Goal: Information Seeking & Learning: Learn about a topic

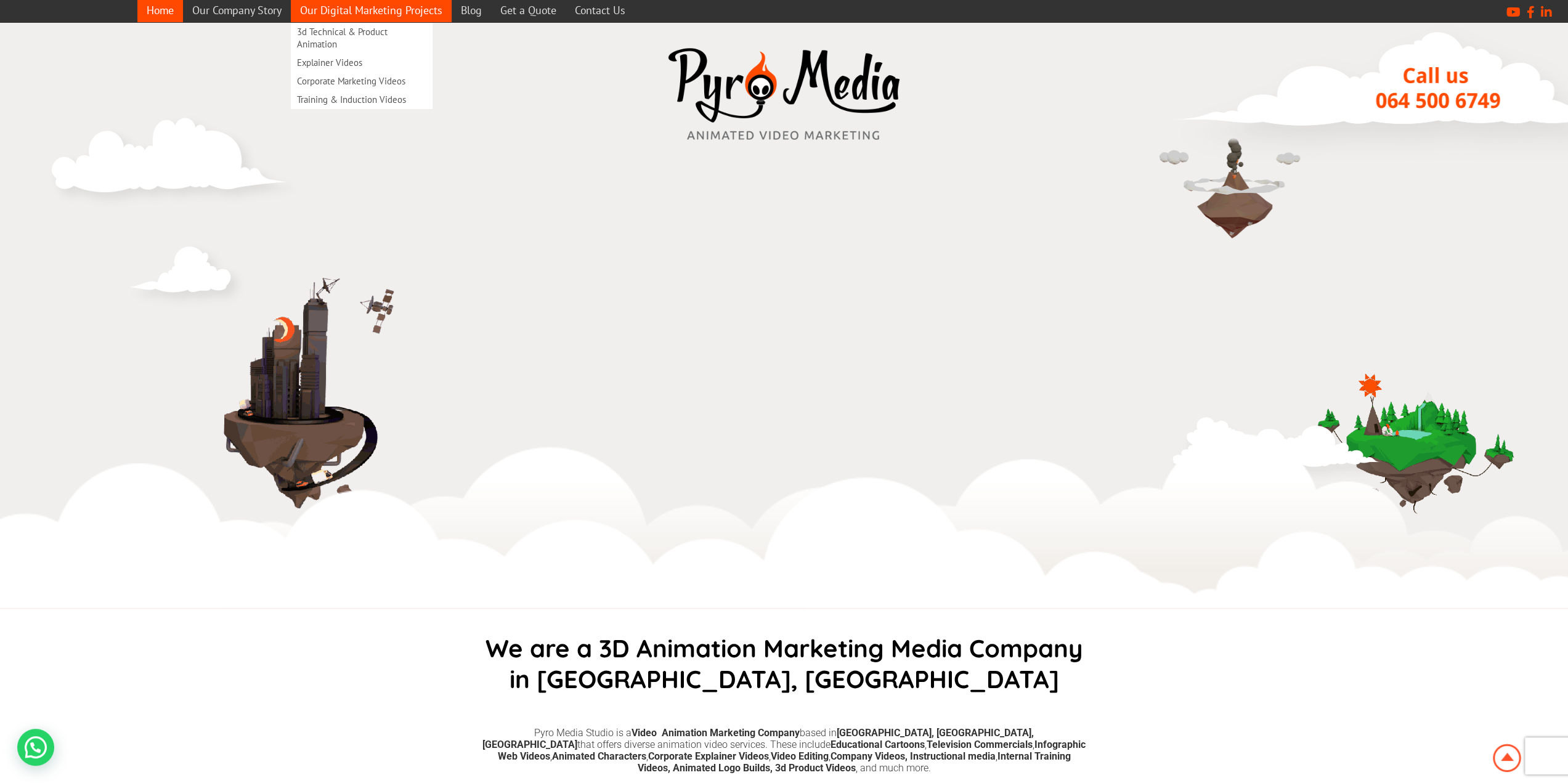
click at [392, 7] on link "Our Digital Marketing Projects" at bounding box center [371, 10] width 161 height 24
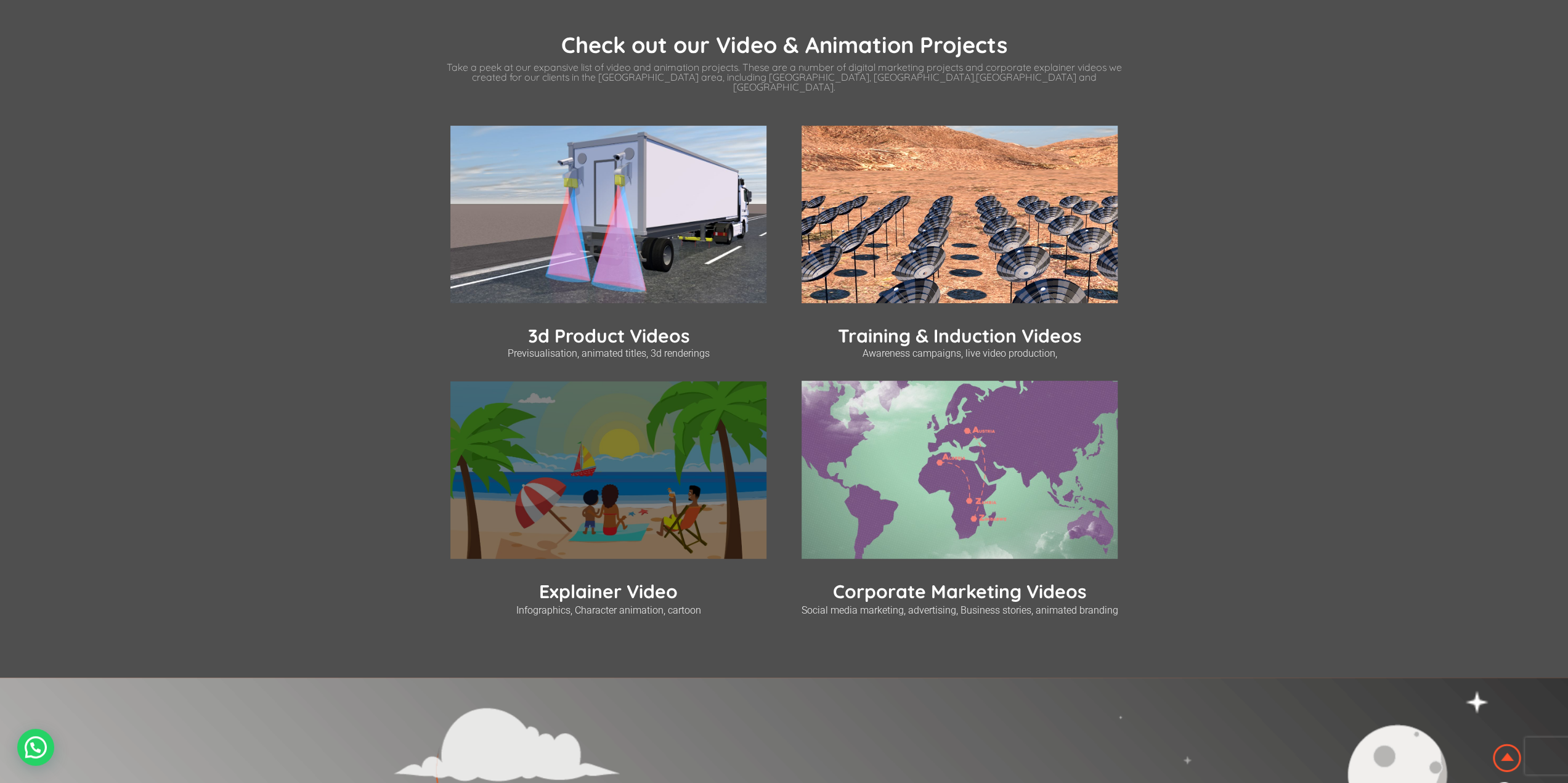
scroll to position [370, 0]
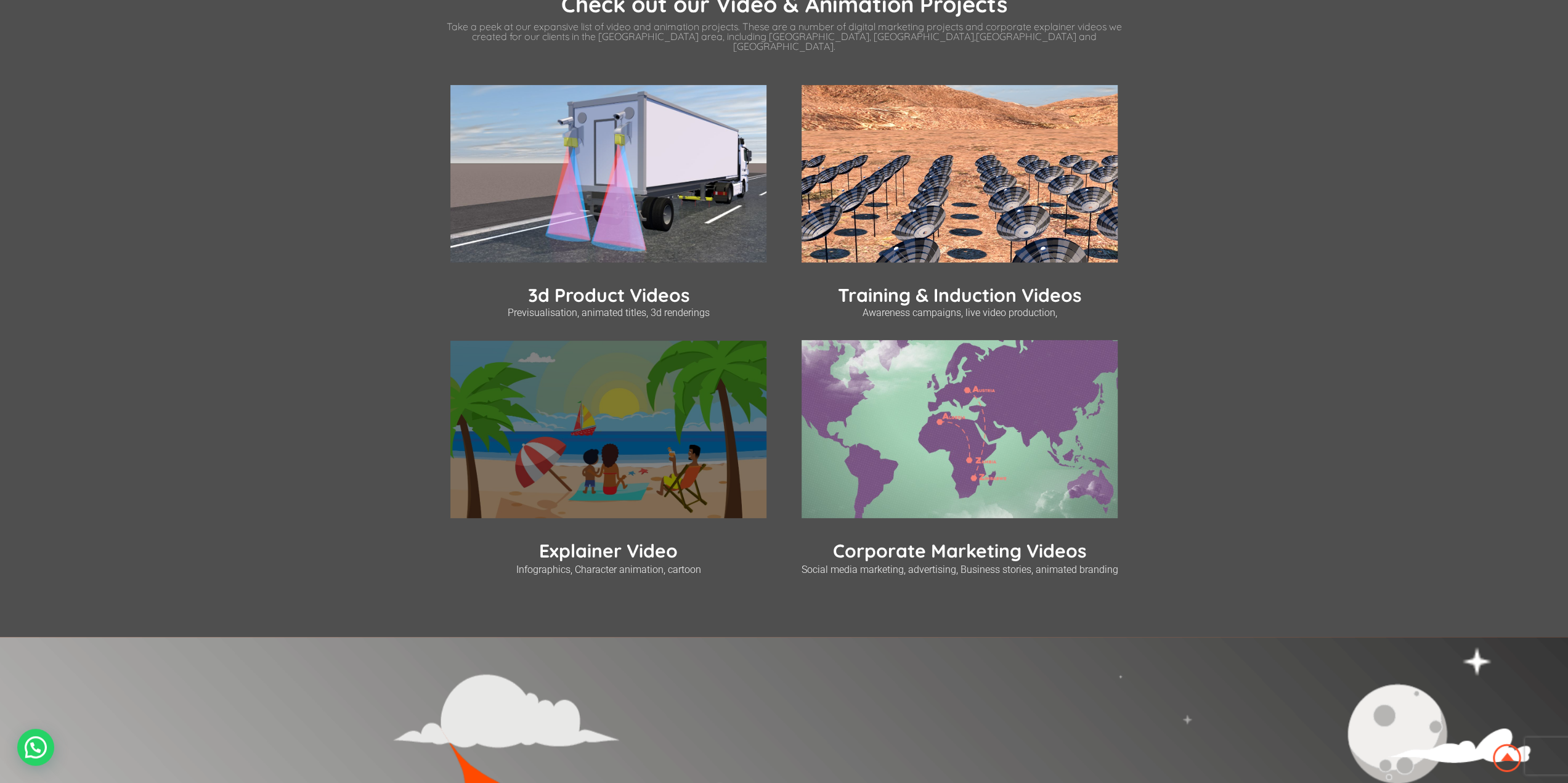
click at [634, 491] on img at bounding box center [608, 429] width 316 height 178
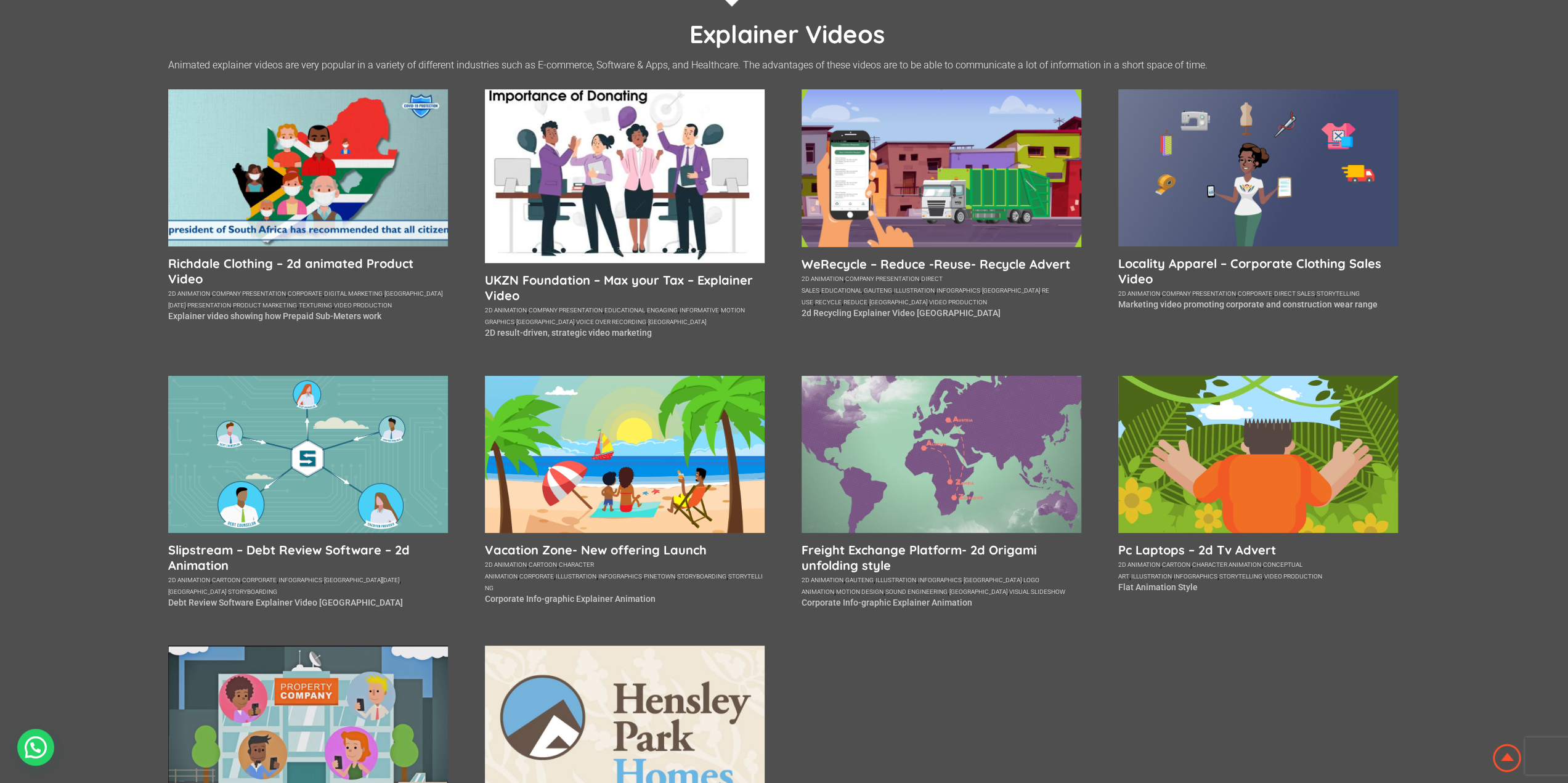
scroll to position [123, 0]
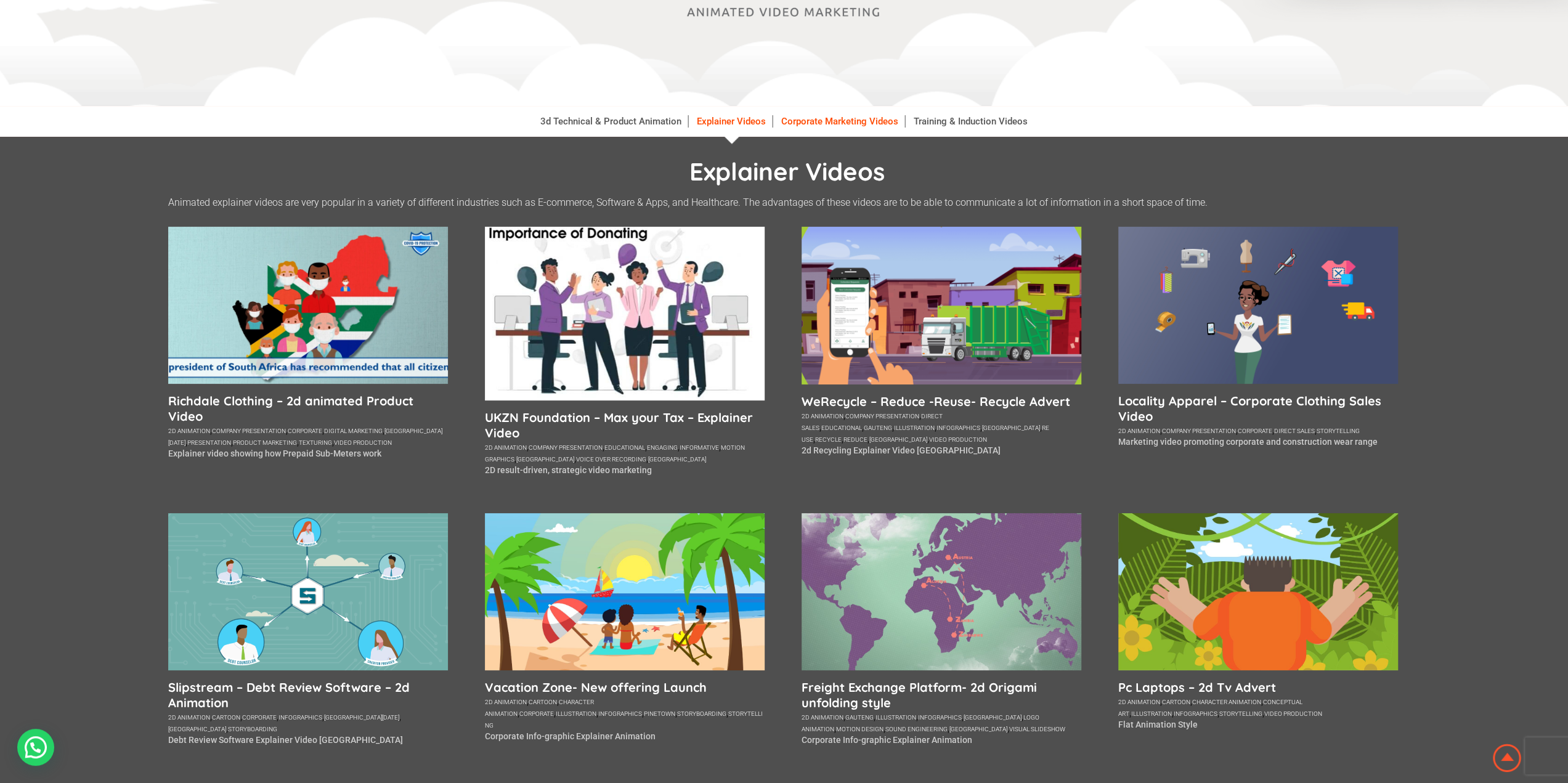
click at [847, 126] on link "Corporate Marketing Videos" at bounding box center [840, 122] width 130 height 12
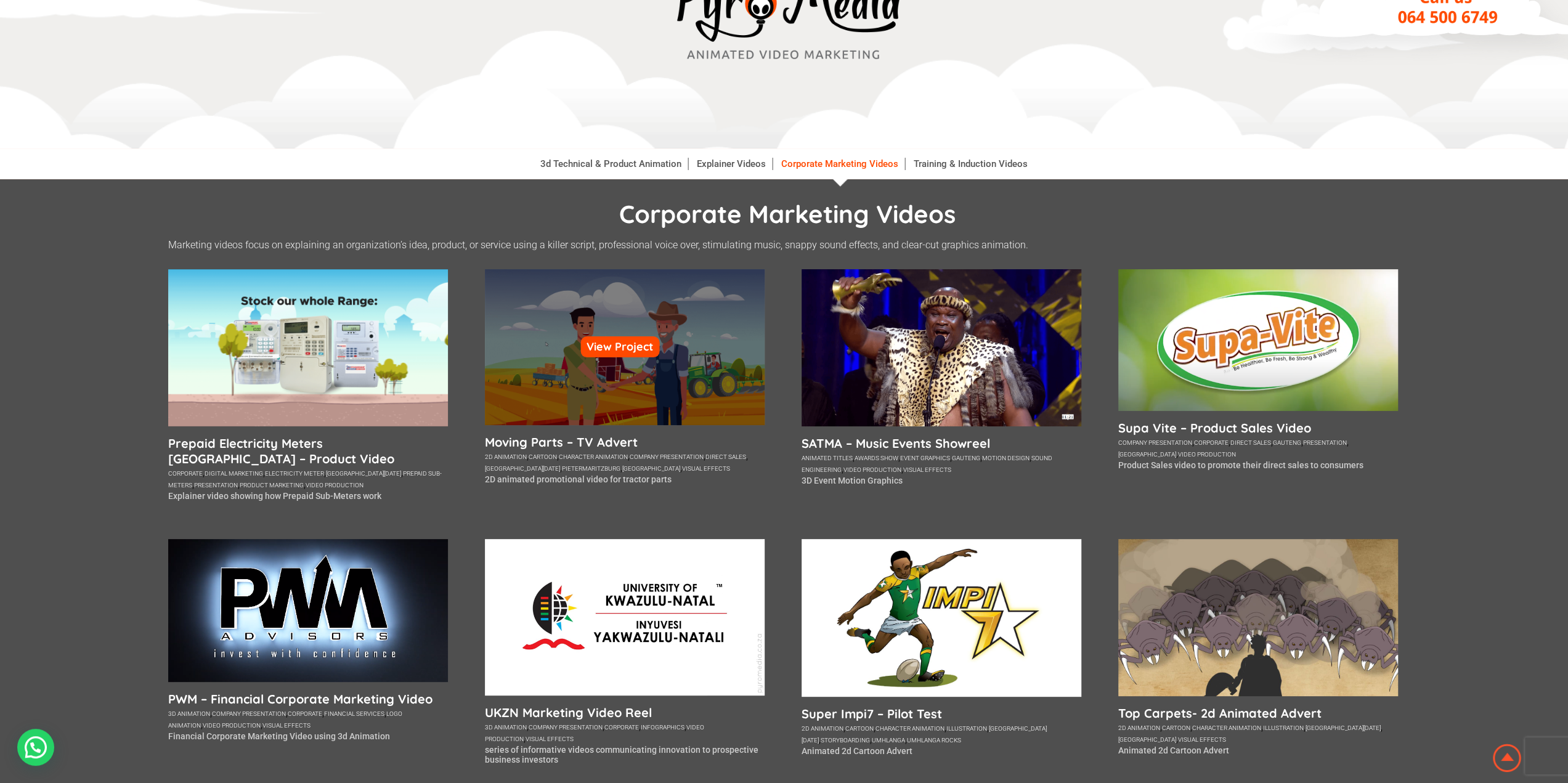
scroll to position [62, 0]
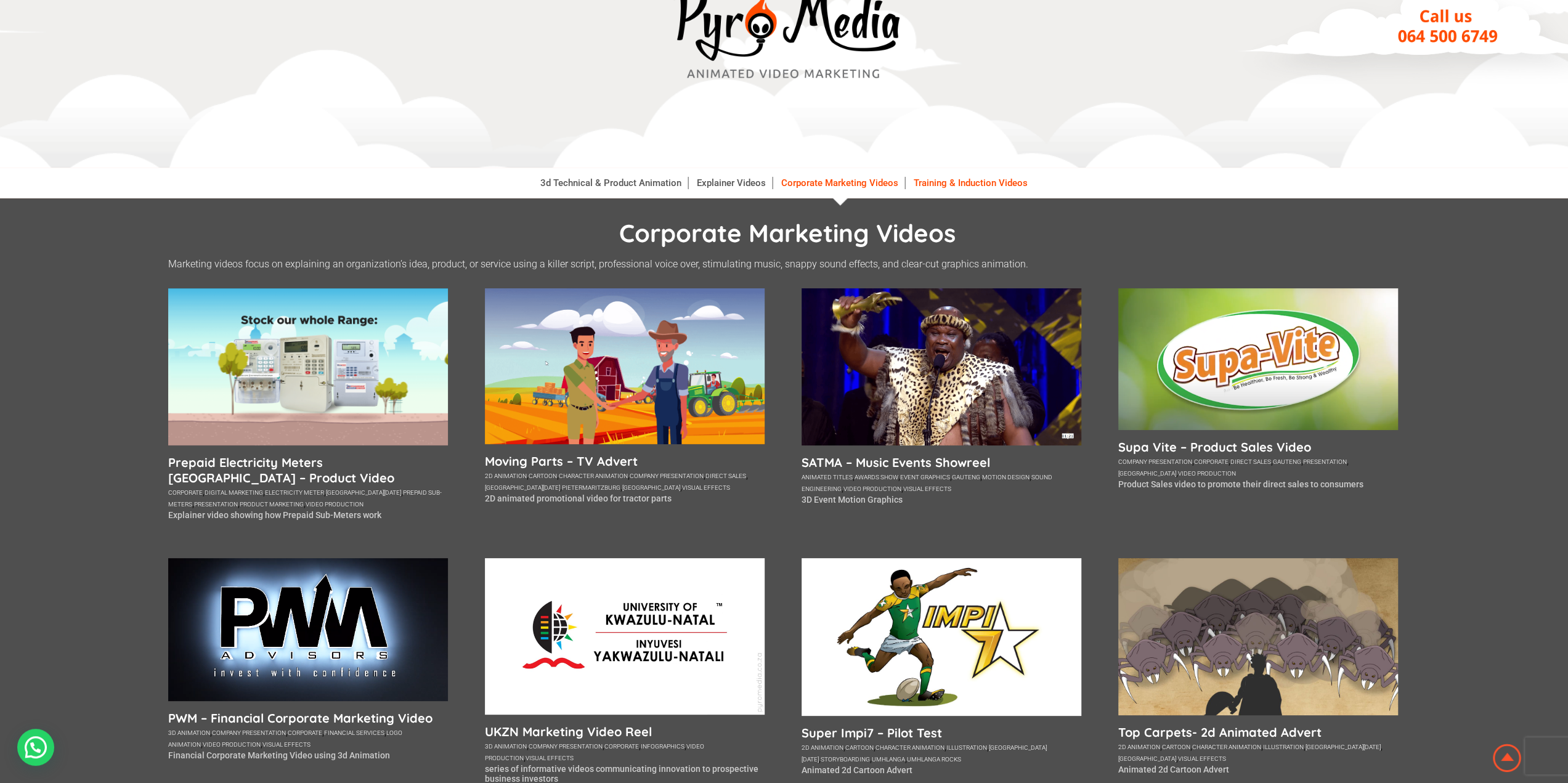
click at [923, 184] on link "Training & Induction Videos" at bounding box center [971, 183] width 126 height 12
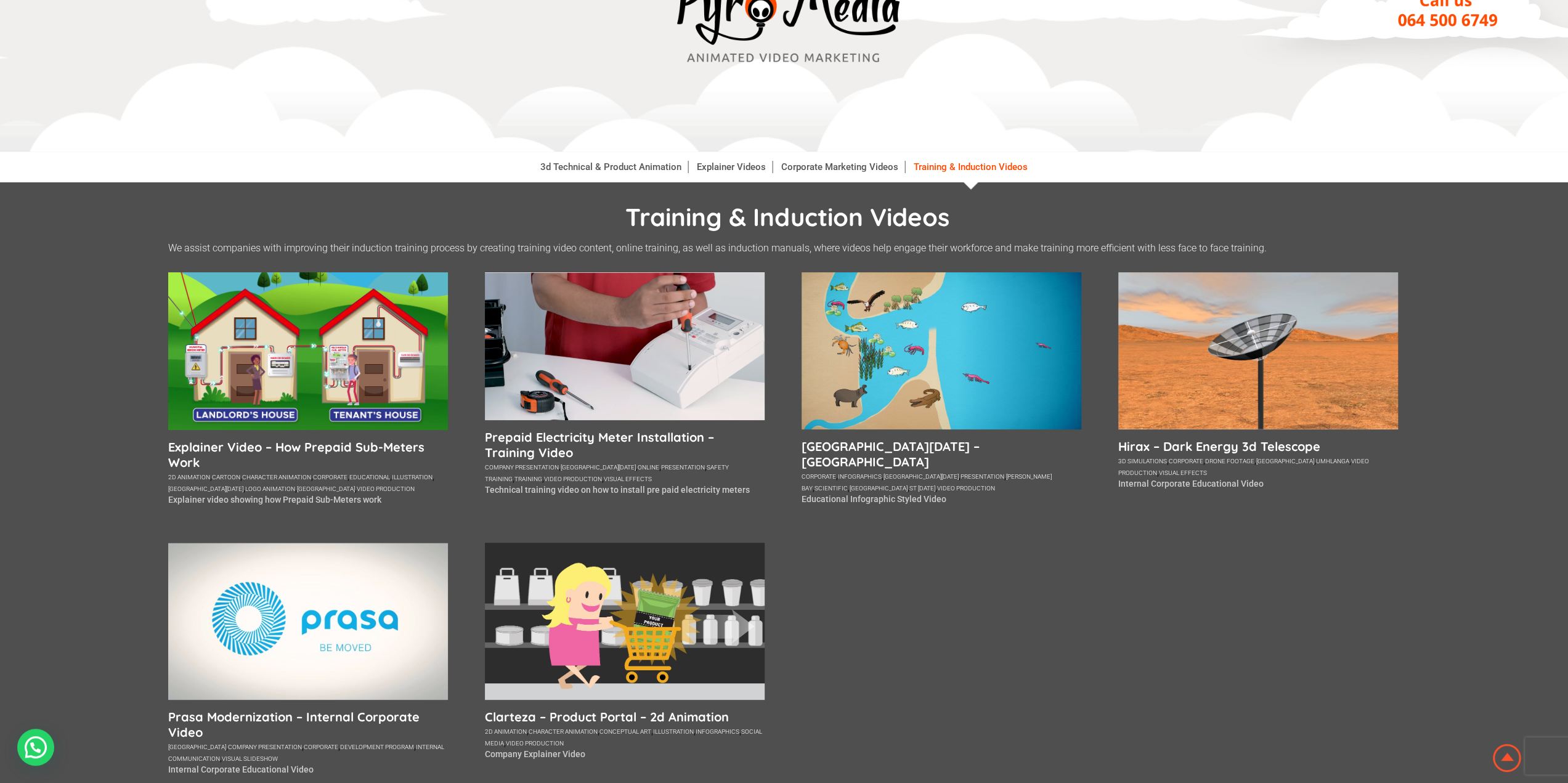
scroll to position [123, 0]
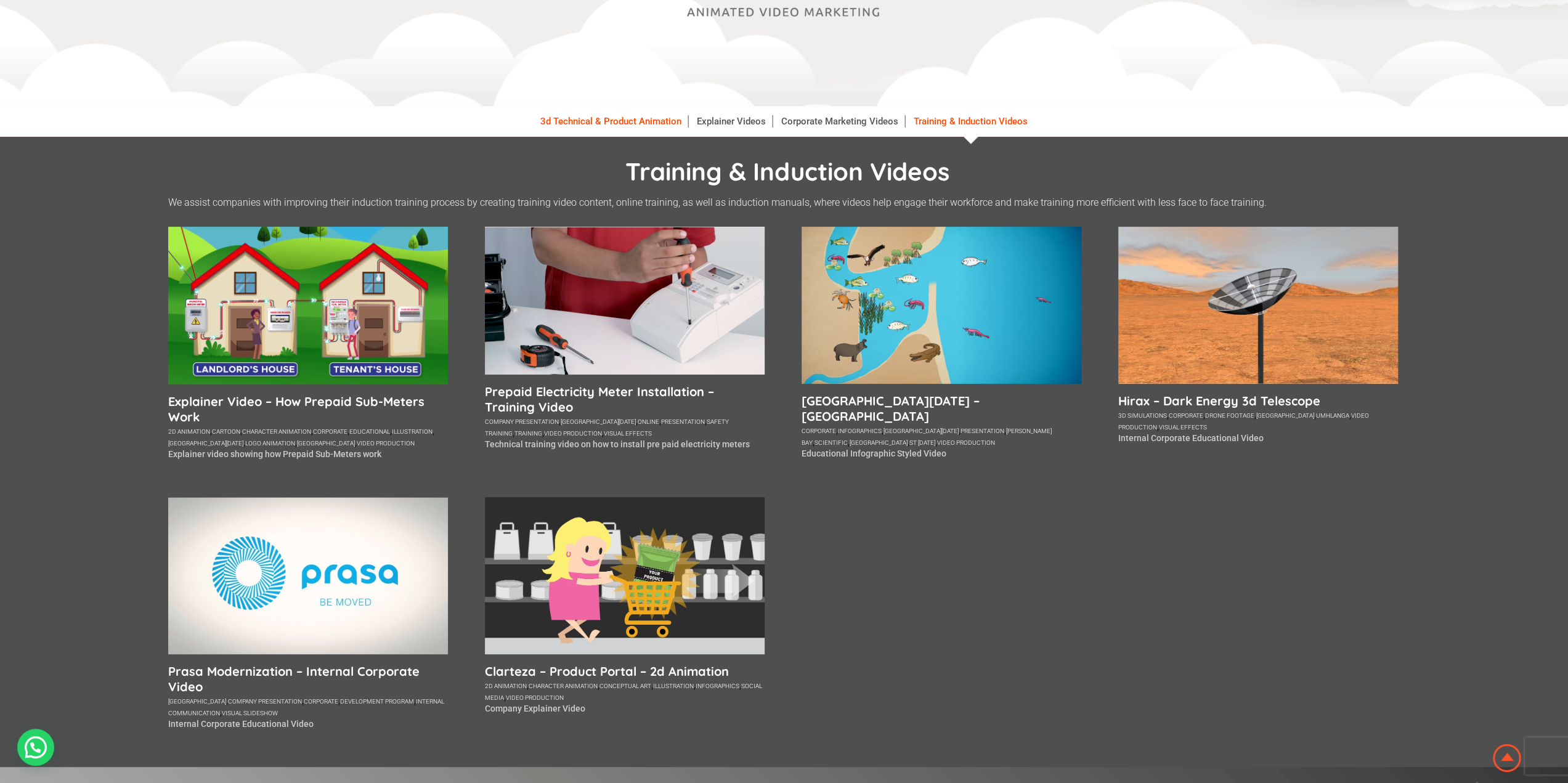
click at [648, 118] on link "3d Technical & Product Animation" at bounding box center [611, 122] width 154 height 12
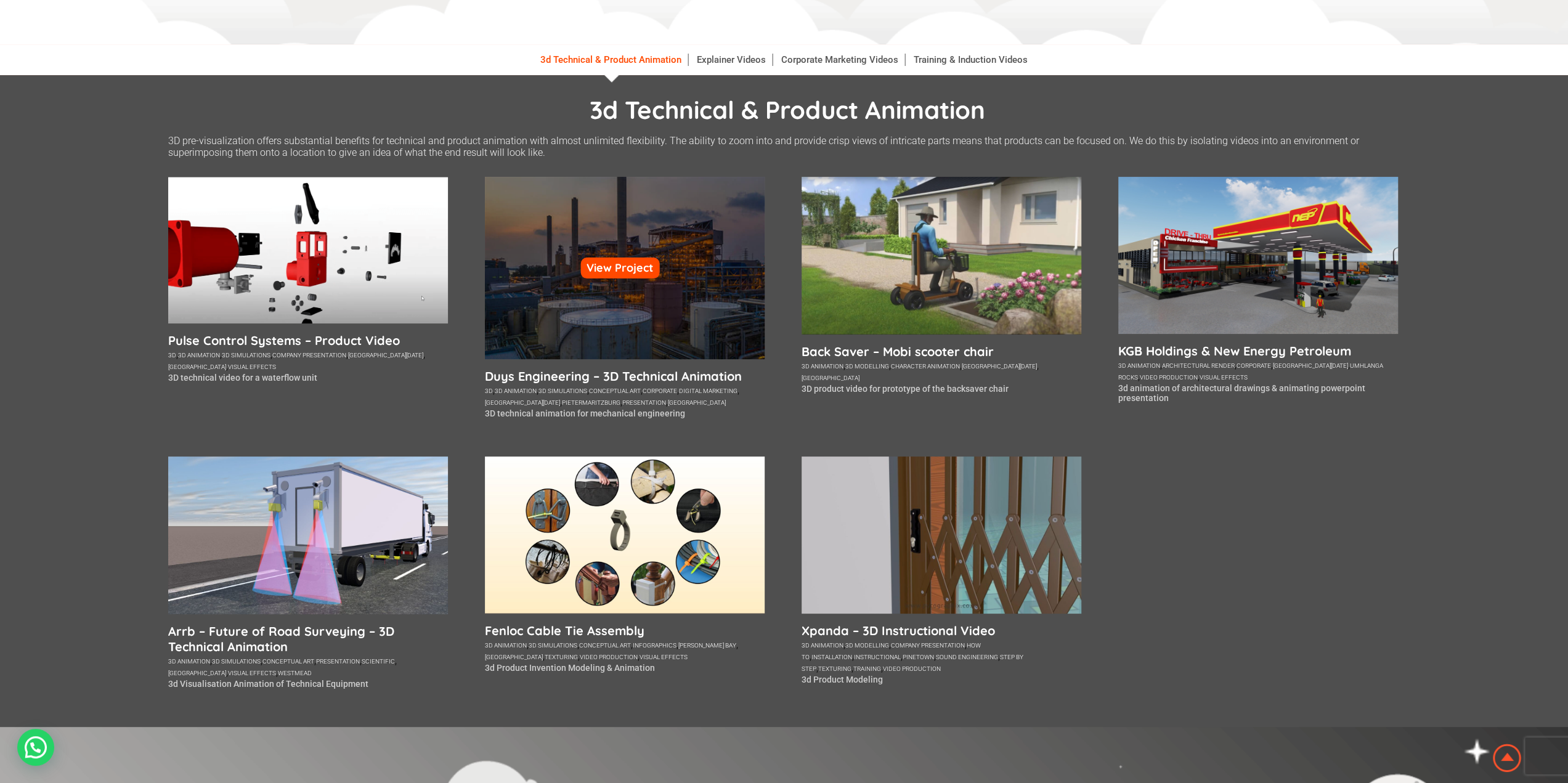
scroll to position [123, 0]
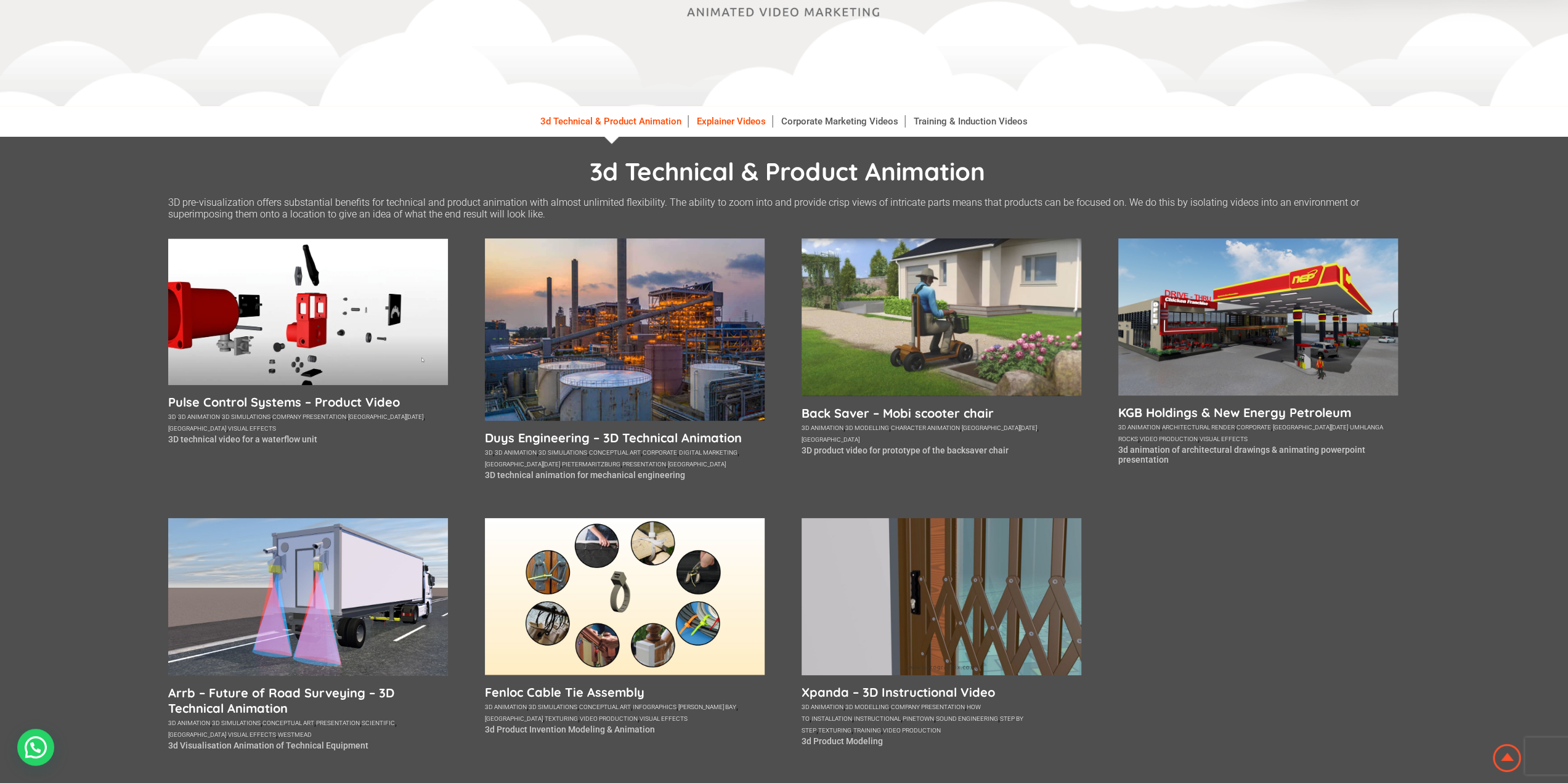
click at [712, 124] on link "Explainer Videos" at bounding box center [731, 122] width 82 height 12
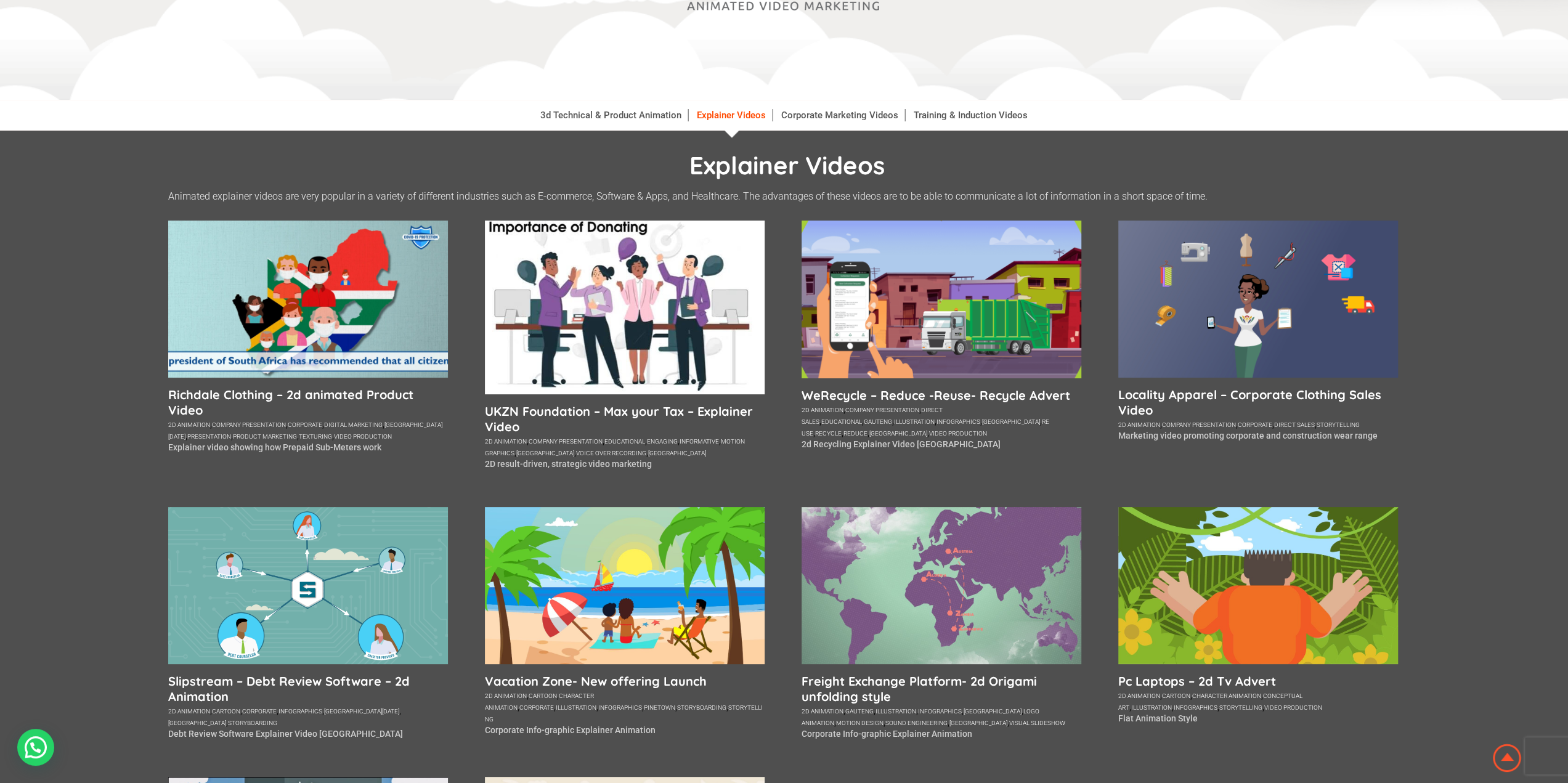
scroll to position [185, 0]
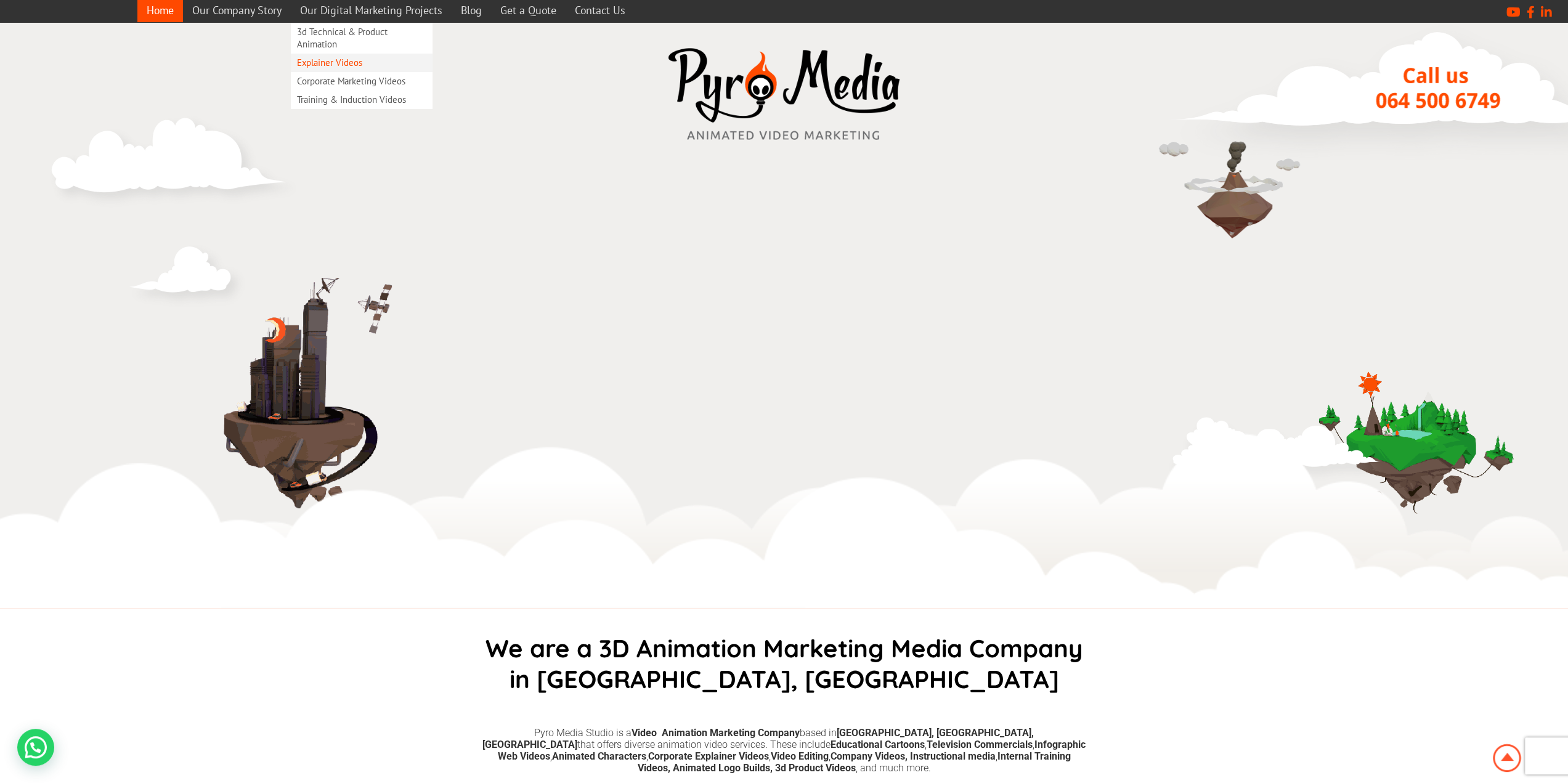
click at [366, 58] on link "Explainer Videos" at bounding box center [361, 63] width 142 height 19
click at [339, 56] on link "Explainer Videos" at bounding box center [361, 63] width 142 height 19
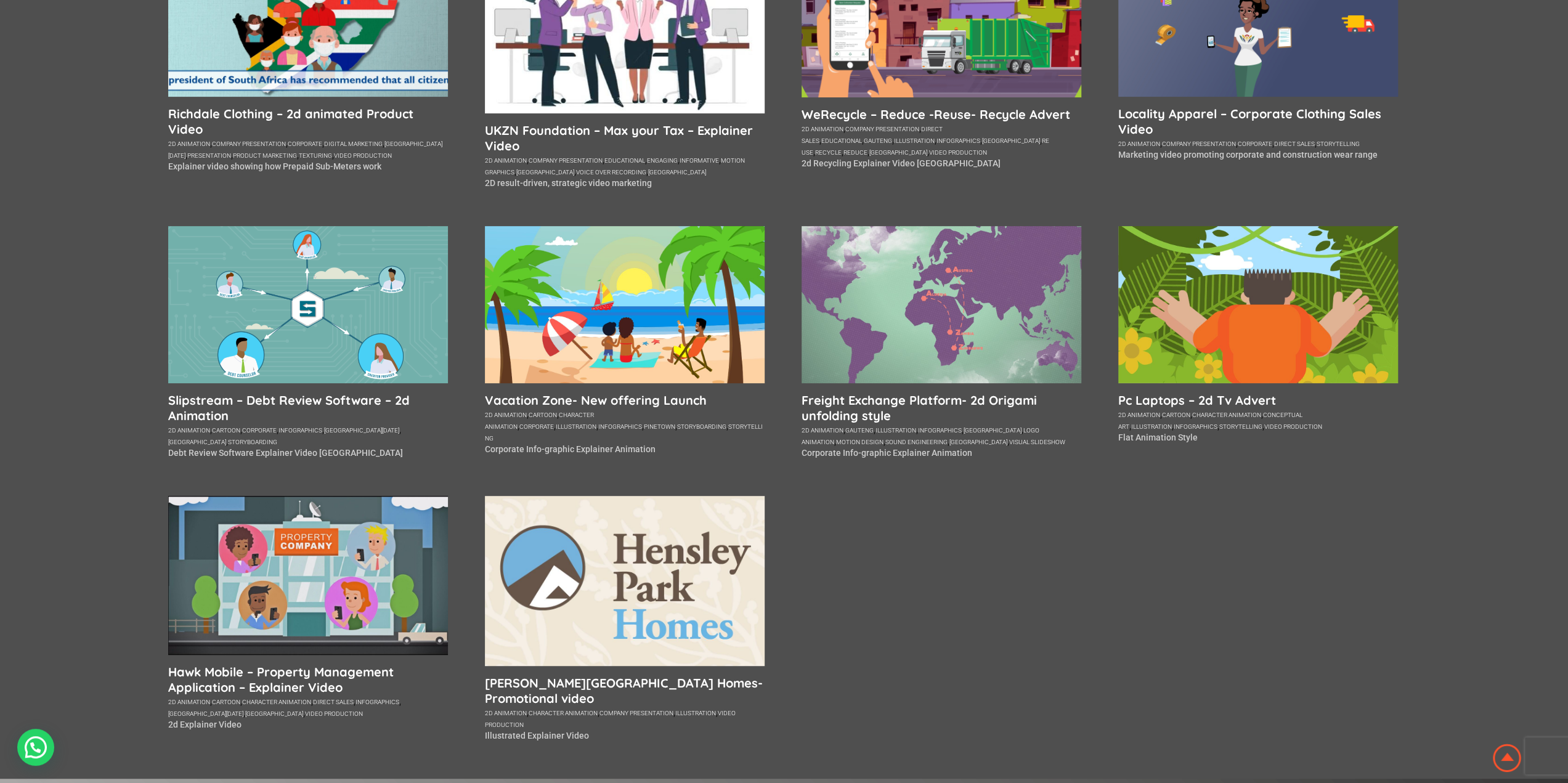
scroll to position [431, 0]
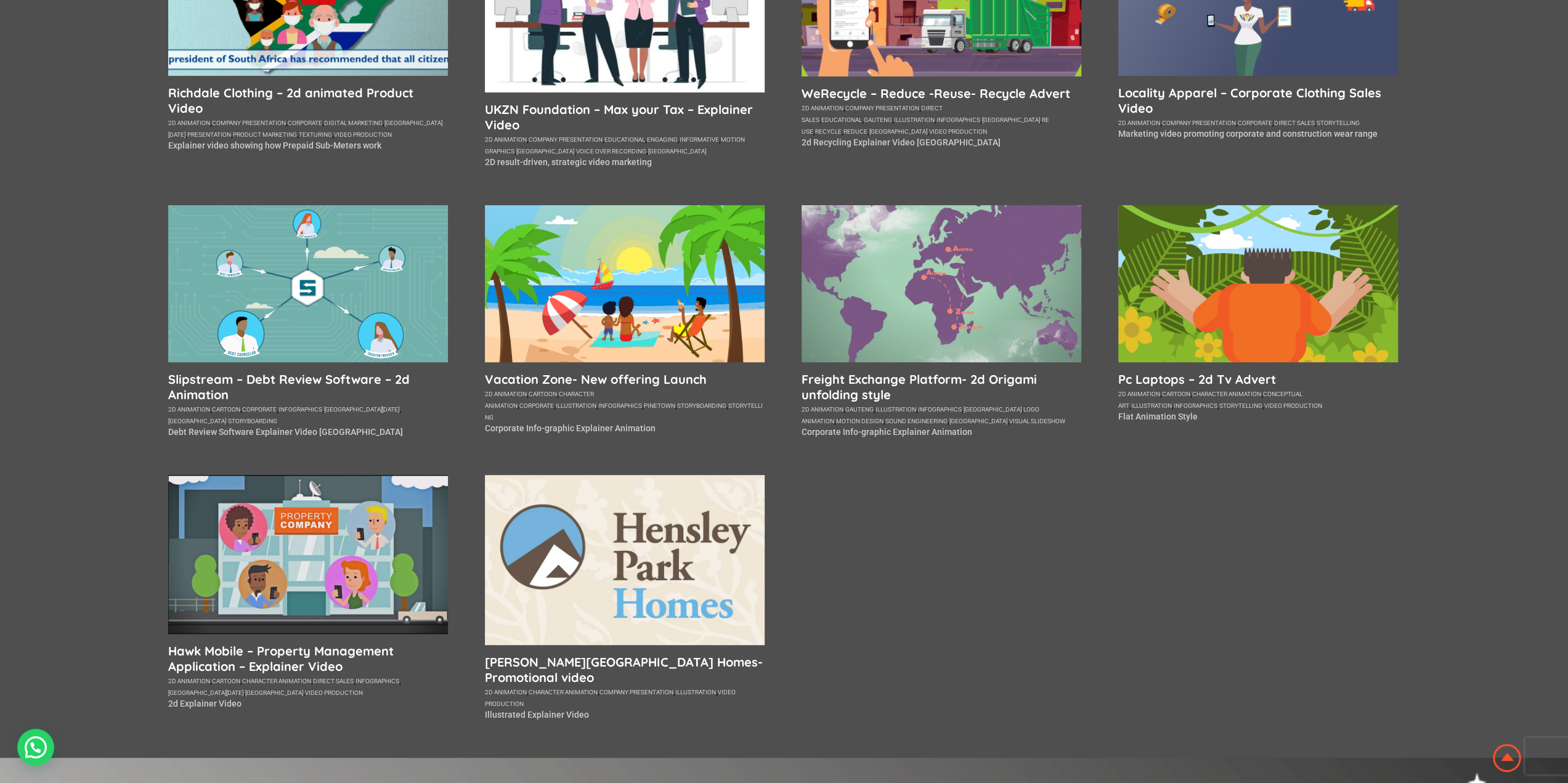
click at [278, 437] on p "Debt Review Software Explainer Video [GEOGRAPHIC_DATA]" at bounding box center [308, 431] width 280 height 10
drag, startPoint x: 325, startPoint y: 433, endPoint x: 361, endPoint y: 434, distance: 36.0
click at [331, 437] on p "Debt Review Software Explainer Video Durban" at bounding box center [308, 431] width 280 height 10
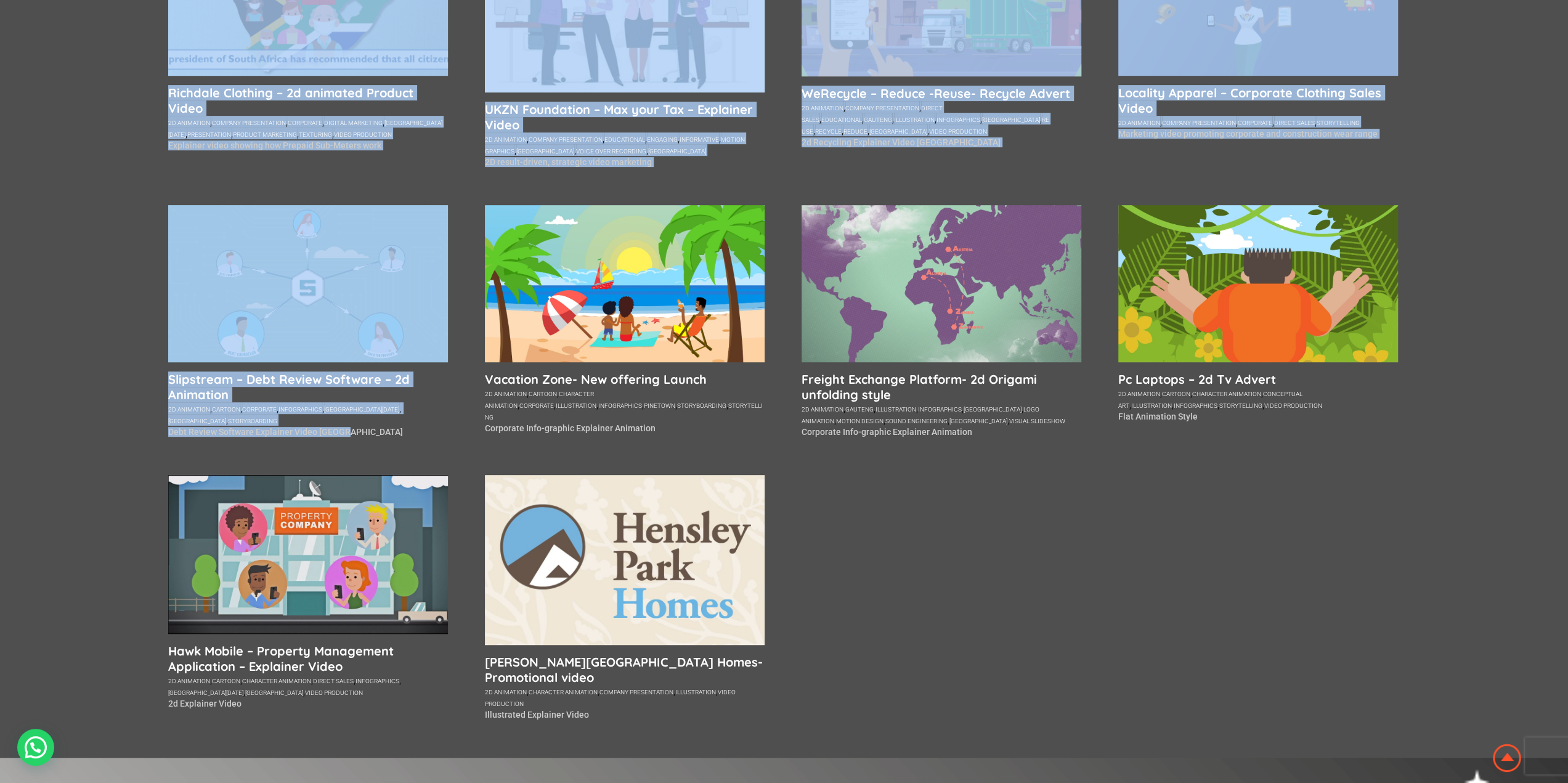
drag, startPoint x: 357, startPoint y: 432, endPoint x: 207, endPoint y: 451, distance: 151.2
click at [207, 451] on div "Animated explainer videos are very popular in a variety of different industries…" at bounding box center [784, 323] width 1232 height 869
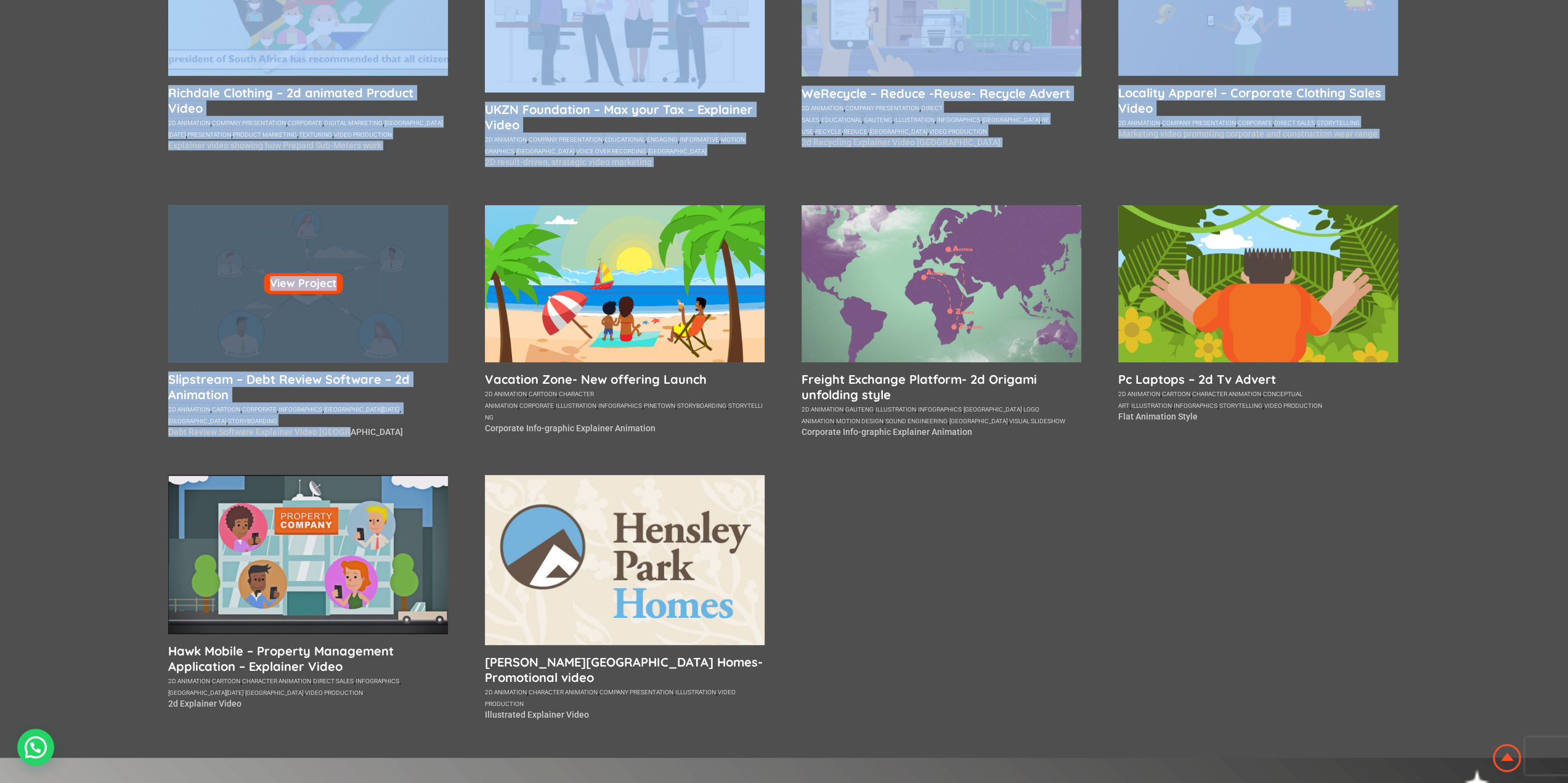
click at [371, 349] on div "View Project" at bounding box center [308, 284] width 280 height 157
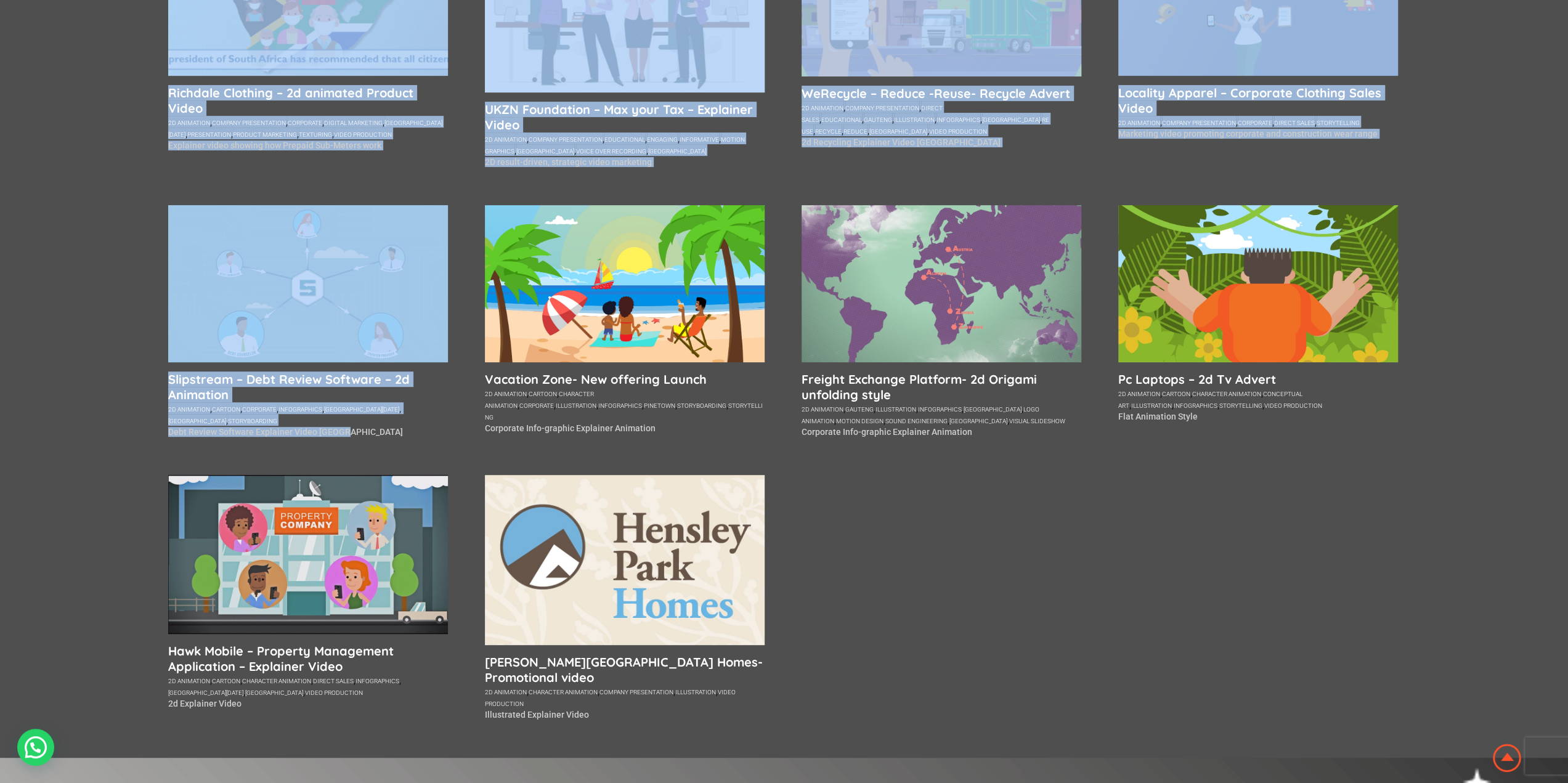
click at [283, 163] on div "Animated explainer videos are very popular in a variety of different industries…" at bounding box center [784, 323] width 1232 height 869
